Goal: Task Accomplishment & Management: Complete application form

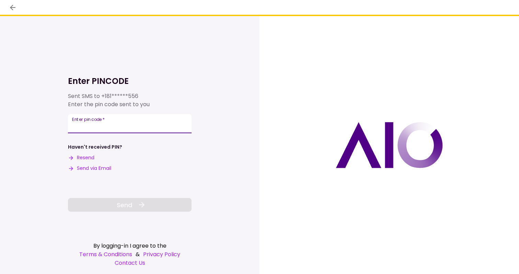
click at [104, 122] on div "Enter pin code   *" at bounding box center [129, 123] width 123 height 19
click at [79, 122] on div "Enter pin code   *" at bounding box center [129, 123] width 123 height 19
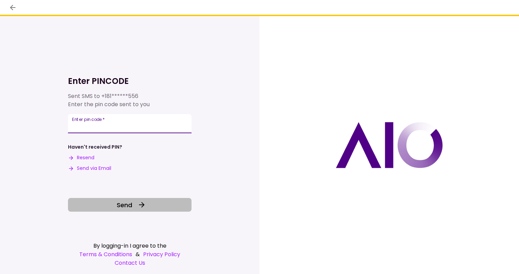
type input "******"
click at [126, 206] on span "Send" at bounding box center [124, 205] width 15 height 9
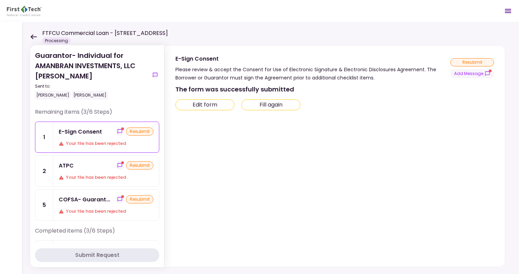
click at [33, 36] on icon at bounding box center [33, 36] width 7 height 5
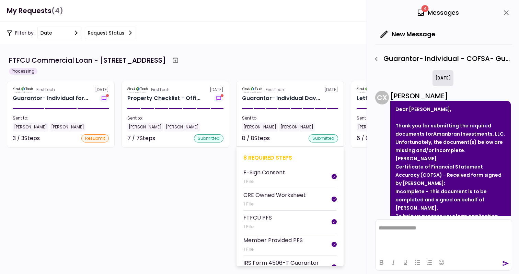
scroll to position [110, 0]
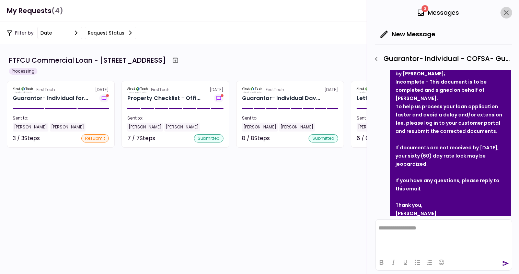
click at [504, 11] on icon "close" at bounding box center [506, 13] width 8 height 8
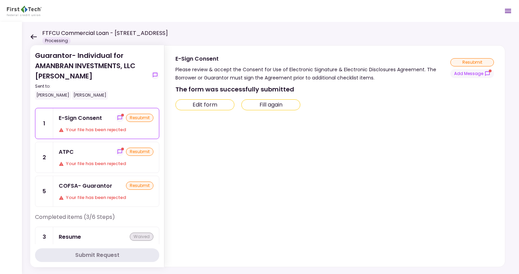
scroll to position [1, 0]
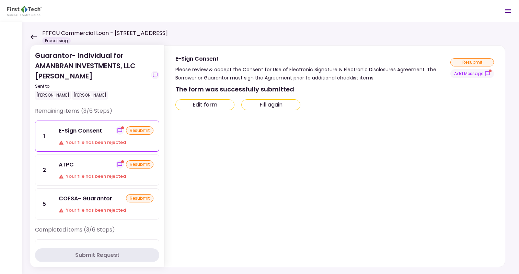
click at [131, 196] on div "resubmit" at bounding box center [139, 198] width 27 height 8
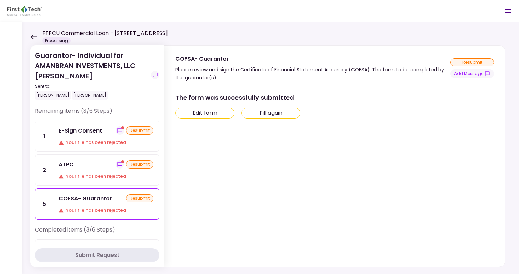
click at [138, 164] on div "resubmit" at bounding box center [139, 165] width 27 height 8
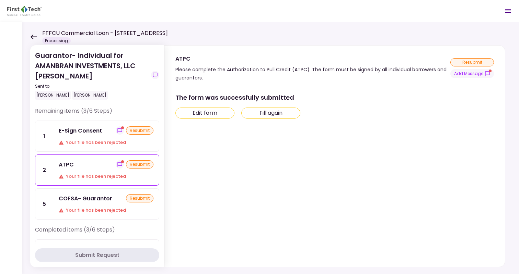
click at [70, 163] on div "ATPC" at bounding box center [66, 165] width 15 height 9
click at [103, 175] on div "Your file has been rejected" at bounding box center [106, 176] width 95 height 7
click at [93, 141] on div "Your file has been rejected" at bounding box center [106, 142] width 95 height 7
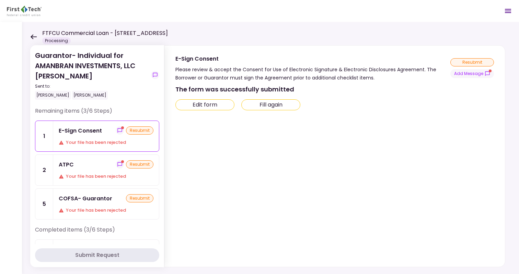
click at [208, 105] on button "Edit form" at bounding box center [204, 104] width 59 height 11
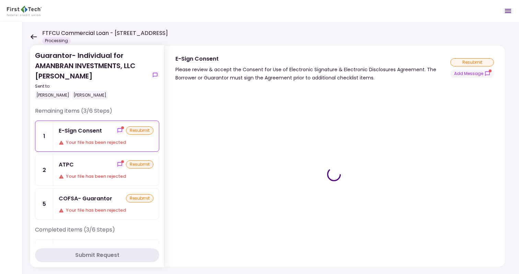
type input "***"
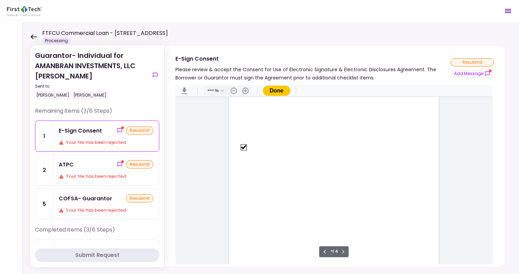
scroll to position [917, 0]
click at [262, 170] on div "Sign here" at bounding box center [265, 170] width 51 height 10
click at [315, 202] on div "Sign here" at bounding box center [333, 140] width 210 height 272
type input "*"
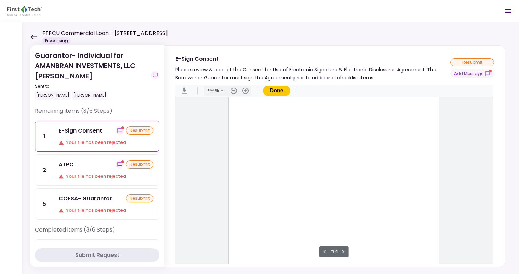
scroll to position [0, 0]
click at [280, 91] on button "Done" at bounding box center [276, 91] width 27 height 10
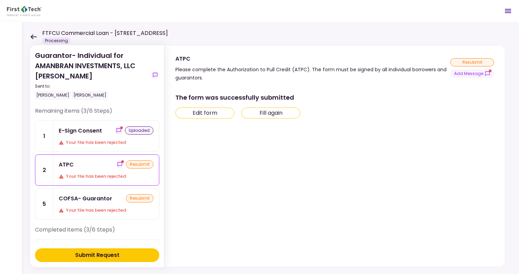
click at [205, 112] on button "Edit form" at bounding box center [204, 113] width 59 height 11
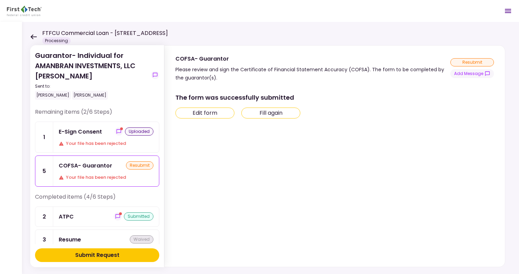
click at [81, 133] on div "E-Sign Consent" at bounding box center [80, 132] width 43 height 9
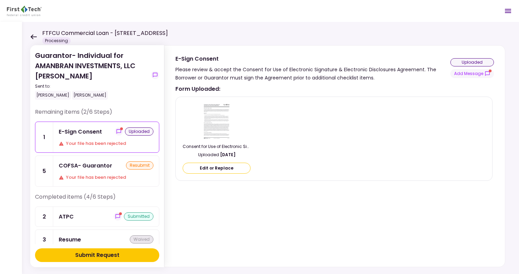
click at [88, 162] on div "COFSA- Guarantor" at bounding box center [86, 166] width 54 height 9
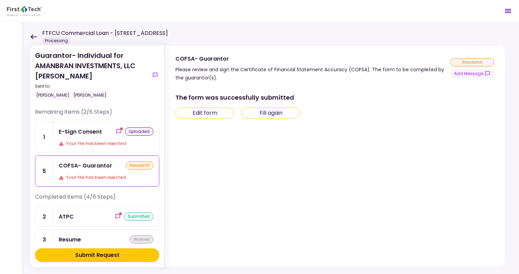
click at [277, 110] on button "Fill again" at bounding box center [270, 113] width 59 height 11
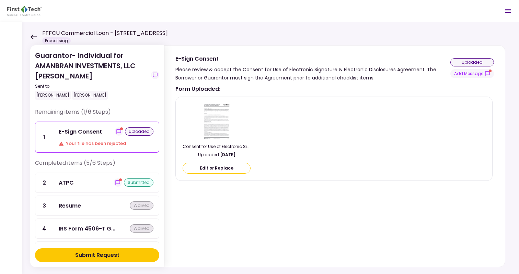
click at [86, 130] on div "E-Sign Consent" at bounding box center [80, 132] width 43 height 9
click at [142, 129] on div "uploaded" at bounding box center [139, 132] width 28 height 8
click at [126, 143] on div "Your file has been rejected" at bounding box center [106, 143] width 95 height 7
click at [132, 131] on div "uploaded" at bounding box center [139, 132] width 28 height 8
click at [221, 171] on button "Edit or Replace" at bounding box center [216, 168] width 68 height 11
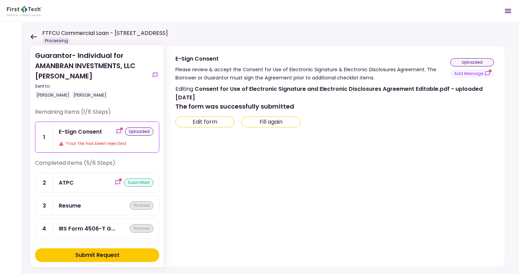
click at [271, 120] on button "Fill again" at bounding box center [270, 122] width 59 height 11
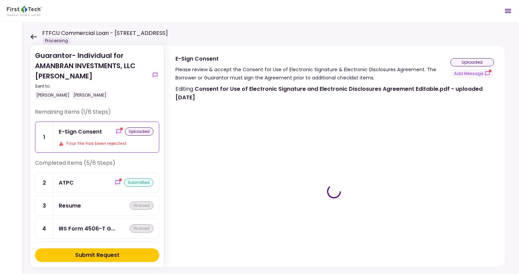
type input "***"
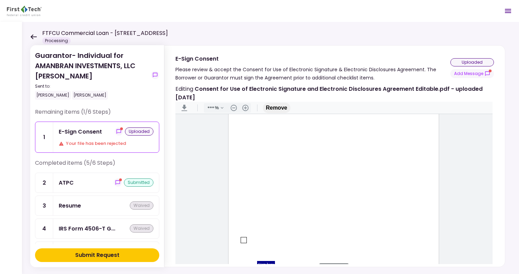
type input "*"
click at [241, 148] on div "Document Content" at bounding box center [243, 150] width 5 height 5
click at [262, 174] on div "Sign here" at bounding box center [266, 174] width 18 height 7
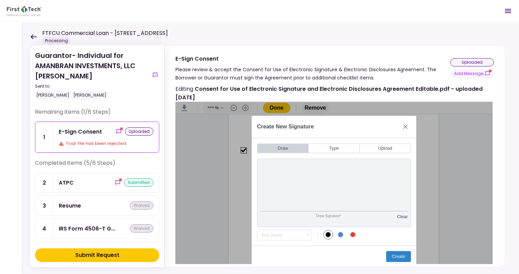
click at [403, 216] on button "Clear" at bounding box center [402, 219] width 11 height 10
click at [398, 253] on button "Create" at bounding box center [398, 256] width 25 height 11
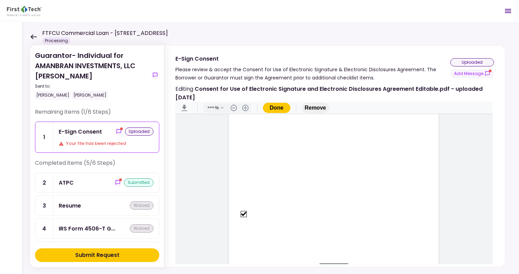
scroll to position [853, 0]
click at [278, 105] on button "Done" at bounding box center [276, 108] width 27 height 10
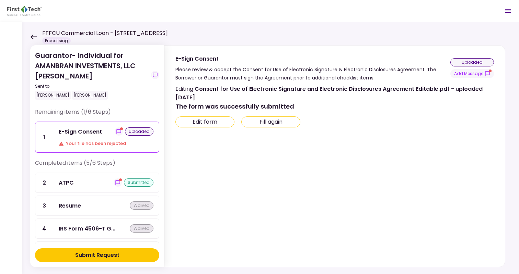
click at [472, 63] on div "uploaded" at bounding box center [472, 62] width 44 height 8
click at [95, 129] on div "E-Sign Consent" at bounding box center [80, 132] width 43 height 9
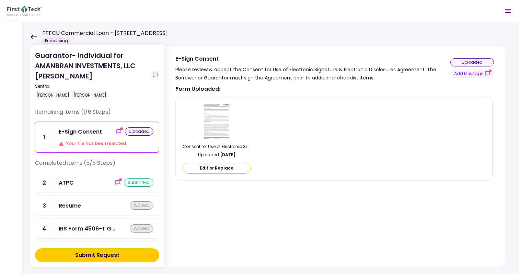
click at [107, 257] on div "Submit Request" at bounding box center [97, 255] width 44 height 8
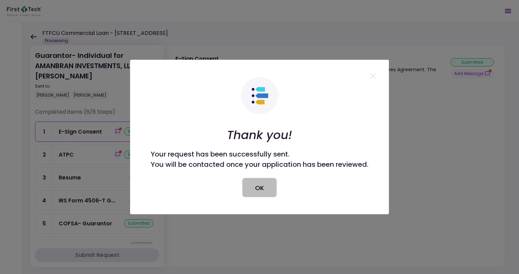
click at [257, 193] on button "OK" at bounding box center [259, 187] width 34 height 19
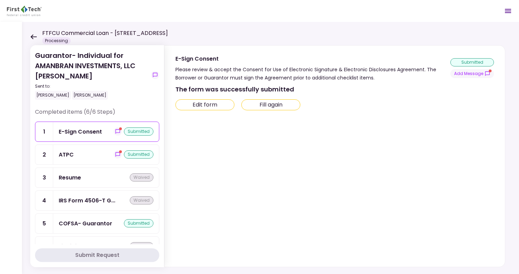
click at [35, 37] on icon at bounding box center [34, 36] width 6 height 5
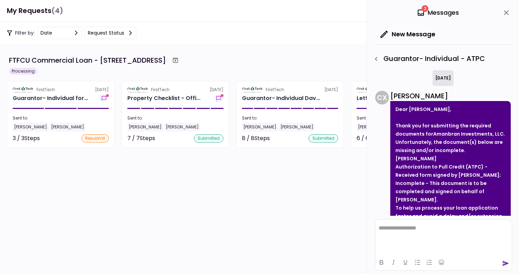
click at [507, 13] on icon "close" at bounding box center [506, 13] width 8 height 8
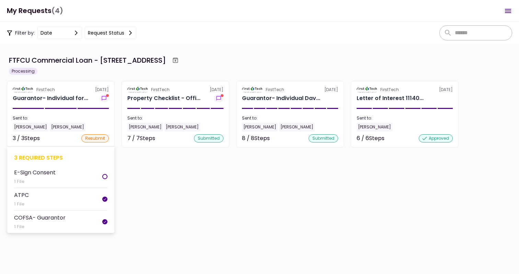
click at [95, 138] on div "resubmit" at bounding box center [94, 138] width 27 height 8
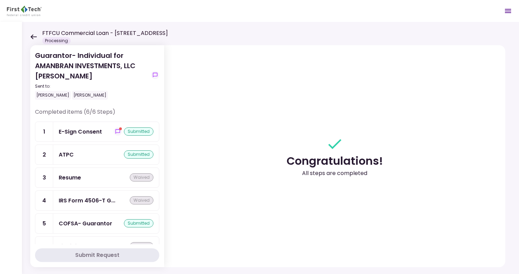
click at [84, 129] on div "E-Sign Consent" at bounding box center [80, 132] width 43 height 9
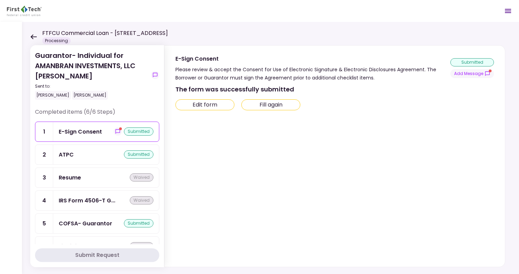
click at [269, 105] on button "Fill again" at bounding box center [270, 104] width 59 height 11
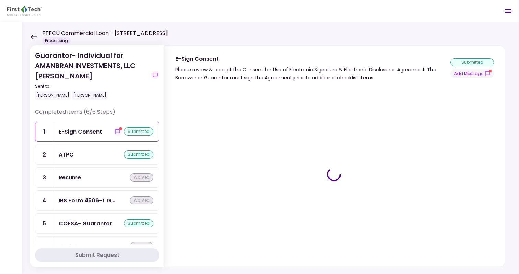
type input "***"
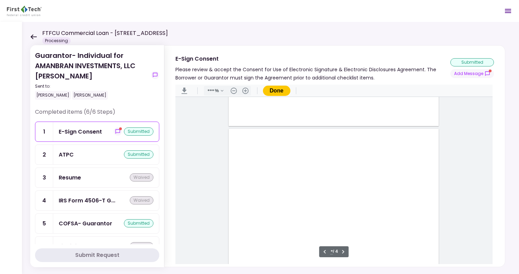
type input "*"
click at [242, 133] on div "Document Content" at bounding box center [243, 133] width 5 height 5
click at [266, 160] on div "Sign here" at bounding box center [266, 157] width 18 height 7
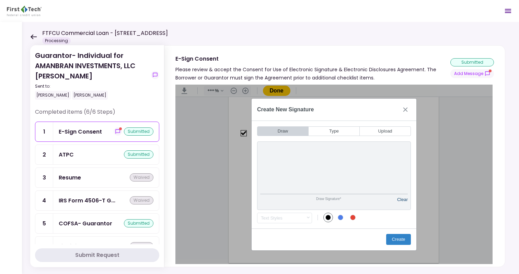
click at [402, 200] on button "Clear" at bounding box center [402, 202] width 11 height 10
click at [399, 196] on div "Draw Signature* Clear" at bounding box center [334, 176] width 154 height 69
click at [406, 193] on div "Draw Signature* Clear" at bounding box center [334, 176] width 154 height 69
click at [399, 200] on button "Clear" at bounding box center [402, 202] width 11 height 10
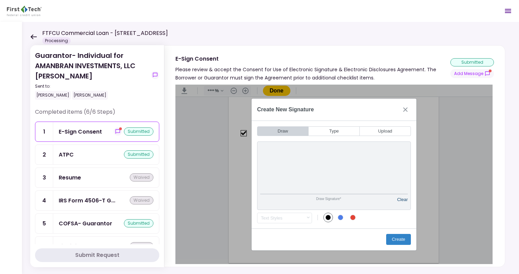
click at [400, 201] on button "Clear" at bounding box center [402, 202] width 11 height 10
click at [404, 199] on button "Clear" at bounding box center [402, 202] width 11 height 10
click at [401, 240] on button "Create" at bounding box center [398, 239] width 25 height 11
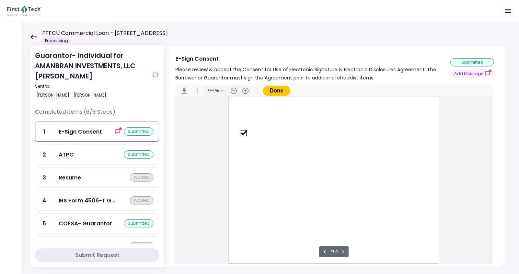
click at [278, 91] on button "Done" at bounding box center [276, 91] width 27 height 10
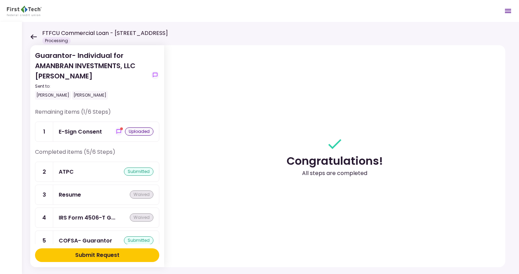
click at [68, 170] on div "ATPC" at bounding box center [66, 172] width 15 height 9
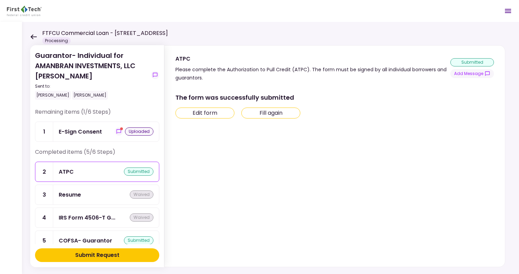
click at [271, 111] on button "Fill again" at bounding box center [270, 113] width 59 height 11
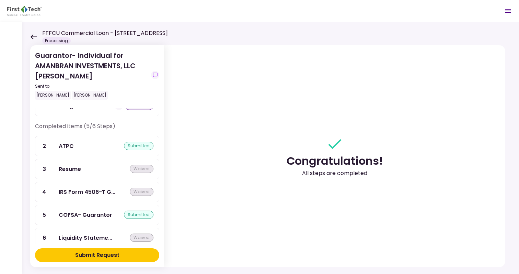
scroll to position [34, 0]
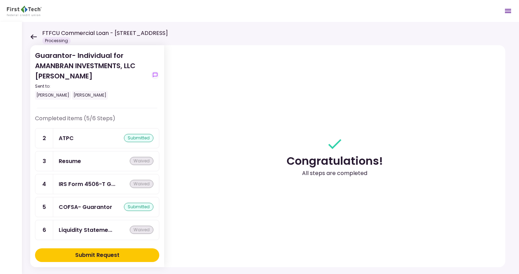
click at [132, 204] on div "submitted" at bounding box center [138, 207] width 29 height 8
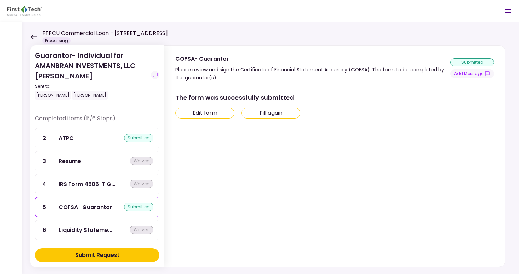
click at [271, 113] on button "Fill again" at bounding box center [270, 113] width 59 height 11
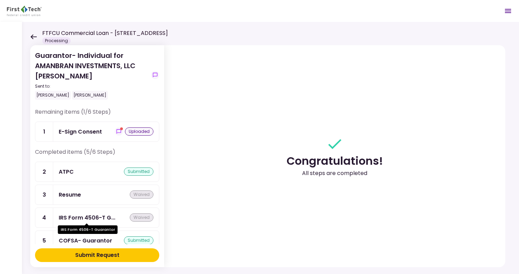
scroll to position [34, 0]
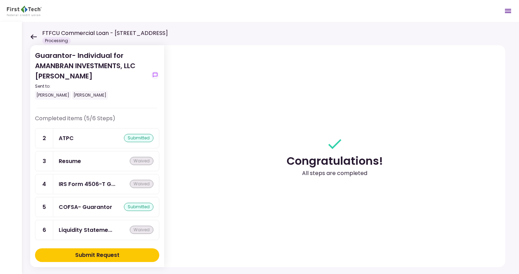
click at [97, 254] on div "Submit Request" at bounding box center [97, 255] width 44 height 8
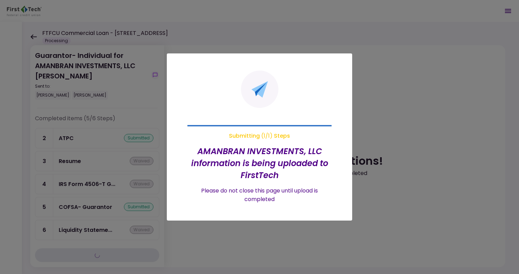
scroll to position [0, 0]
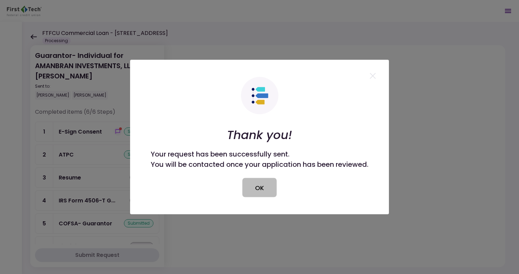
click at [256, 187] on button "OK" at bounding box center [259, 187] width 34 height 19
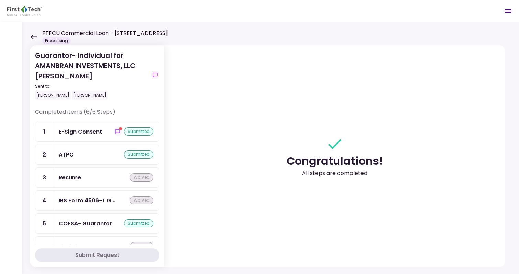
scroll to position [16, 0]
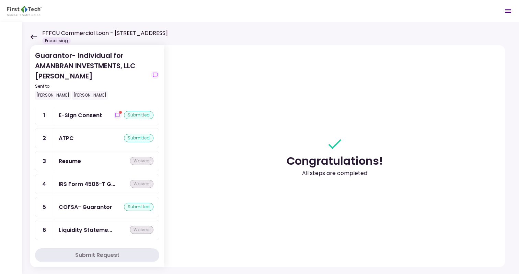
click at [133, 115] on div "submitted" at bounding box center [138, 115] width 29 height 8
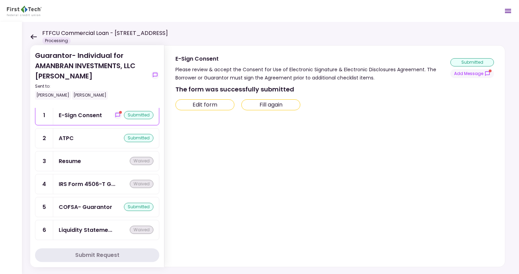
click at [199, 107] on button "Edit form" at bounding box center [204, 104] width 59 height 11
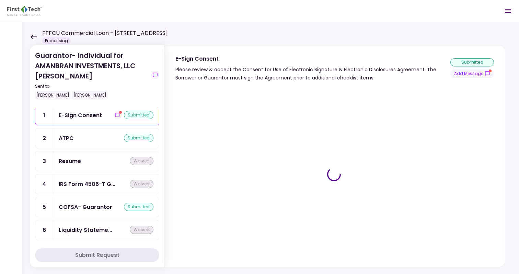
type input "***"
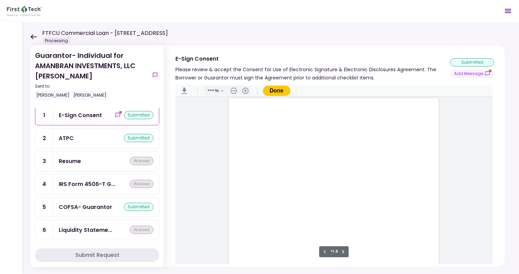
scroll to position [1, 0]
type input "*"
click at [280, 90] on button "Done" at bounding box center [276, 91] width 27 height 10
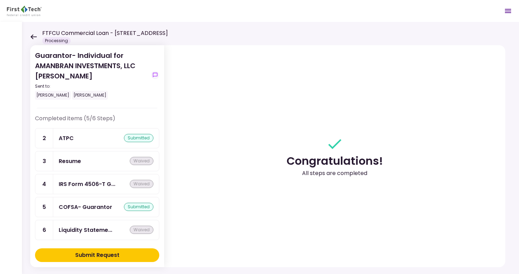
click at [137, 204] on div "submitted" at bounding box center [138, 207] width 29 height 8
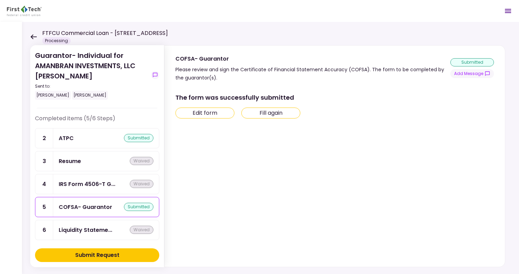
click at [211, 115] on button "Edit form" at bounding box center [204, 113] width 59 height 11
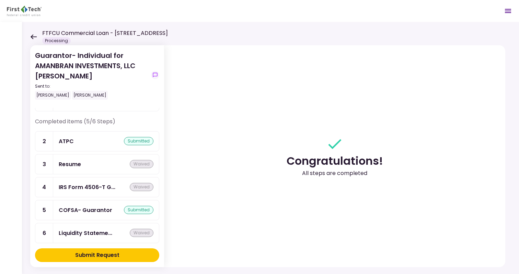
scroll to position [34, 0]
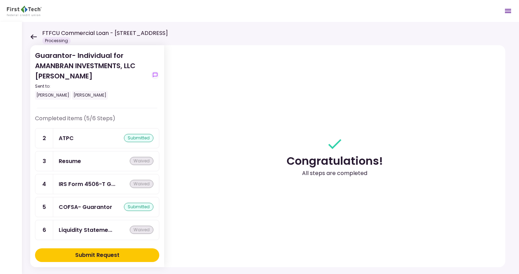
click at [131, 206] on div "submitted" at bounding box center [138, 207] width 29 height 8
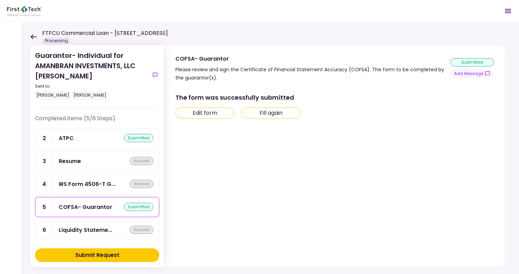
click at [203, 112] on button "Edit form" at bounding box center [204, 113] width 59 height 11
click at [95, 256] on div "Submit Request" at bounding box center [97, 255] width 44 height 8
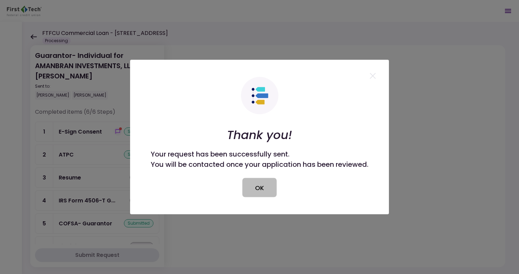
click at [261, 192] on button "OK" at bounding box center [259, 187] width 34 height 19
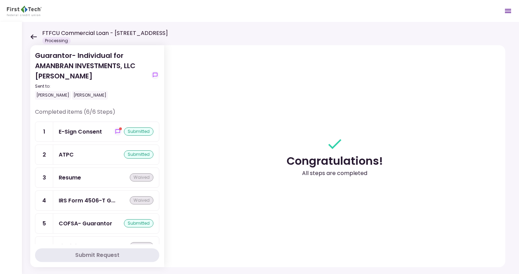
click at [33, 34] on div "FTFCU Commercial Loan - [STREET_ADDRESS] Processing" at bounding box center [99, 36] width 138 height 15
click at [36, 34] on icon at bounding box center [33, 36] width 7 height 5
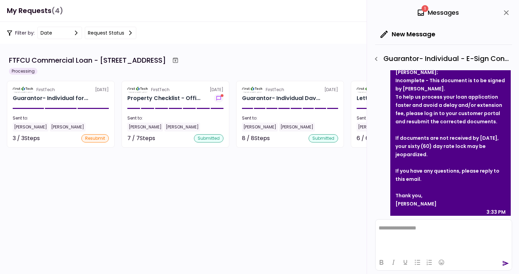
scroll to position [110, 0]
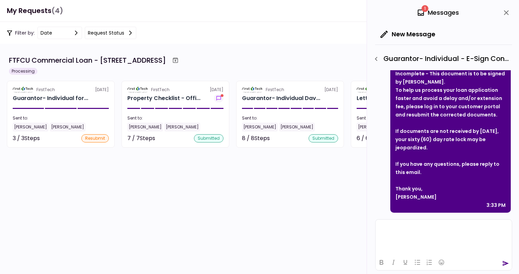
click at [395, 233] on html at bounding box center [443, 228] width 136 height 17
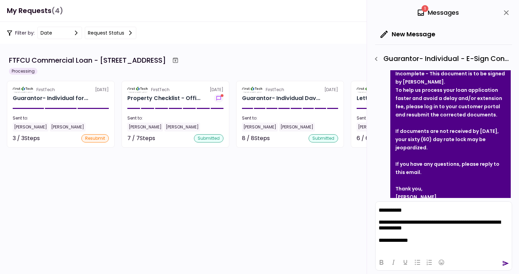
scroll to position [1, 0]
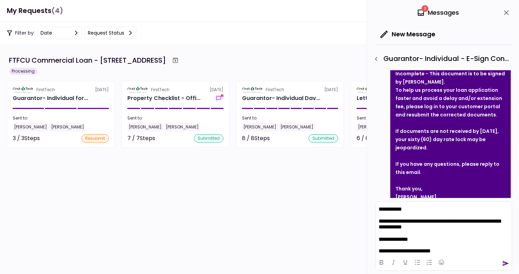
click at [505, 264] on icon "send" at bounding box center [505, 263] width 7 height 7
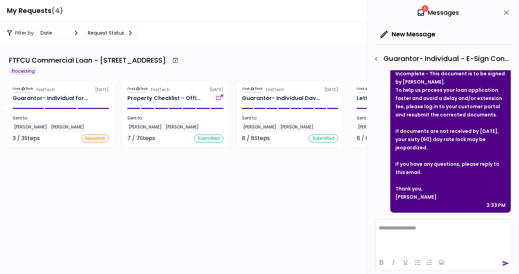
scroll to position [226, 0]
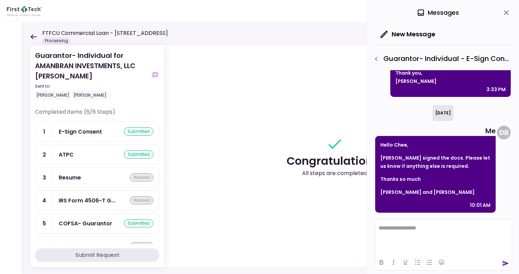
click at [503, 12] on icon "close" at bounding box center [506, 13] width 8 height 8
